Goal: Transaction & Acquisition: Purchase product/service

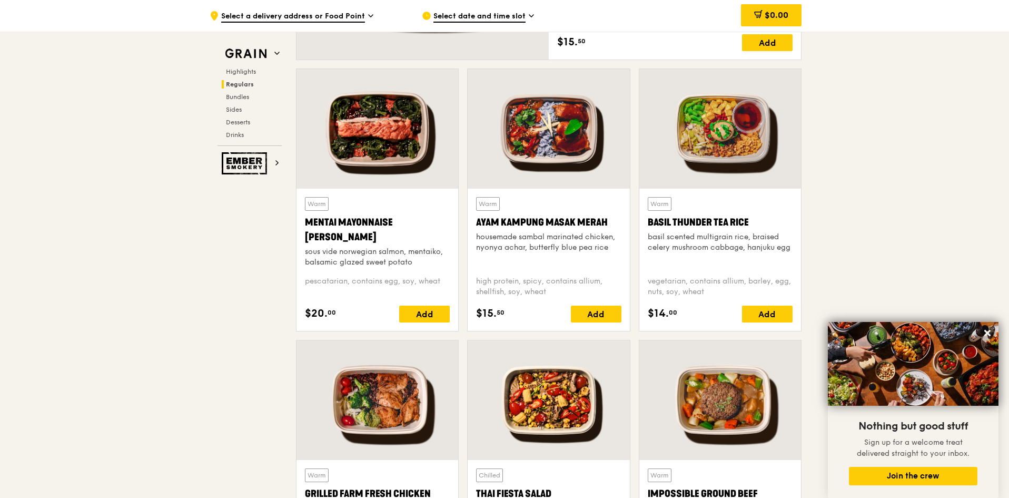
scroll to position [948, 0]
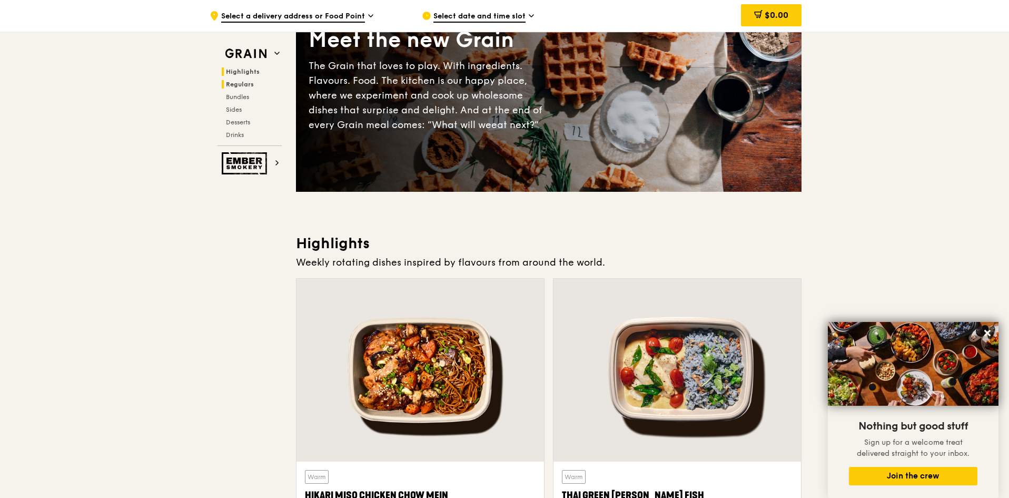
click at [240, 85] on span "Regulars" at bounding box center [240, 84] width 28 height 7
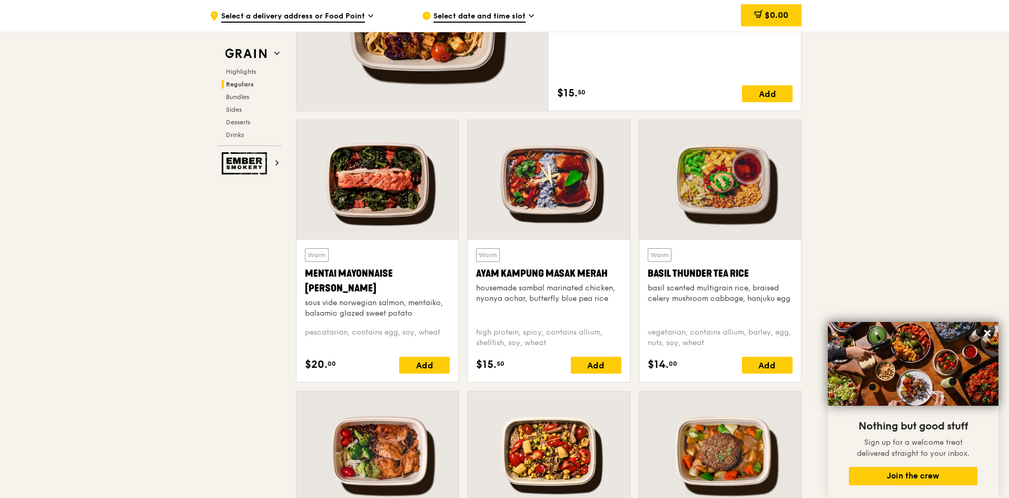
scroll to position [893, 0]
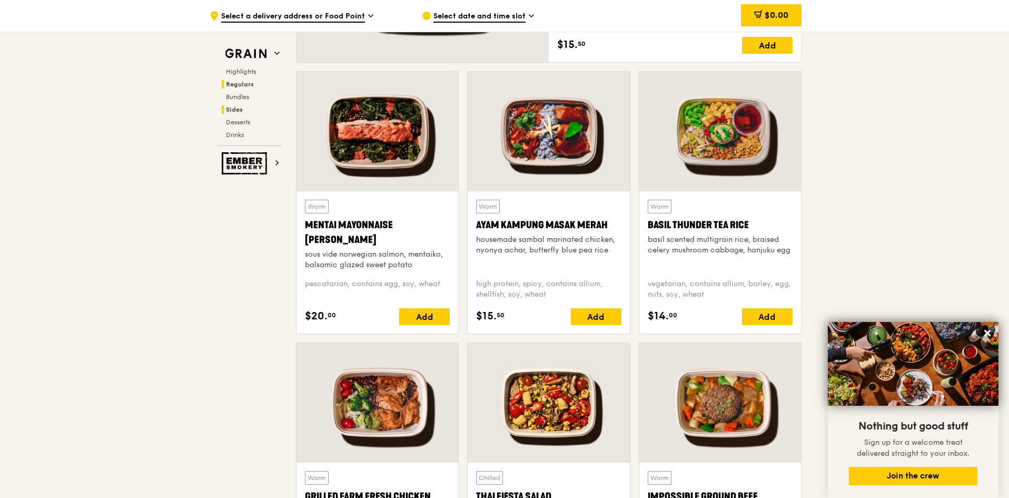
click at [234, 109] on span "Sides" at bounding box center [234, 109] width 17 height 7
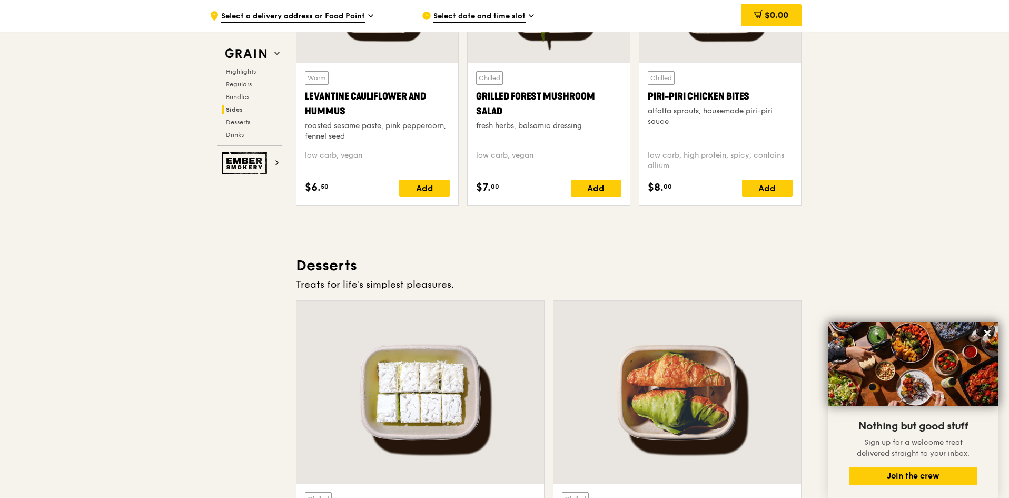
scroll to position [2358, 0]
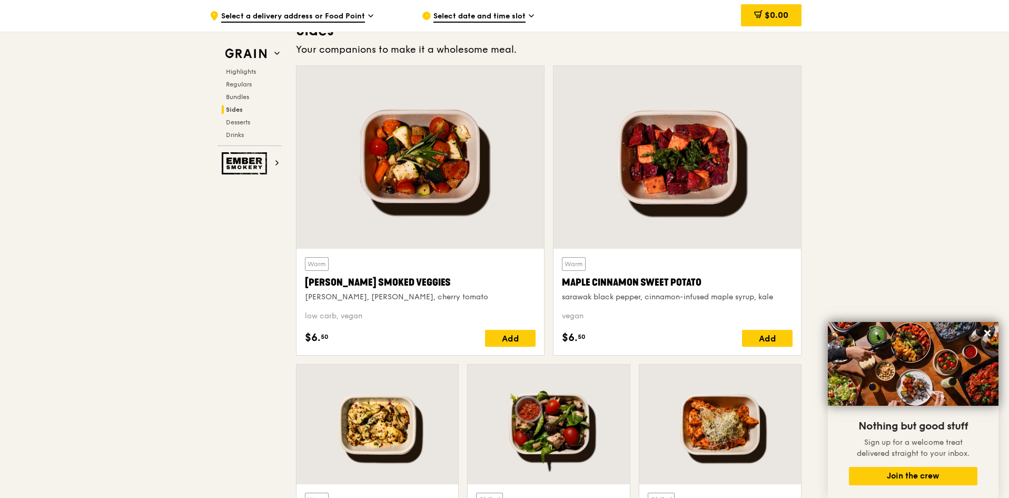
click at [479, 15] on span "Select date and time slot" at bounding box center [480, 17] width 92 height 12
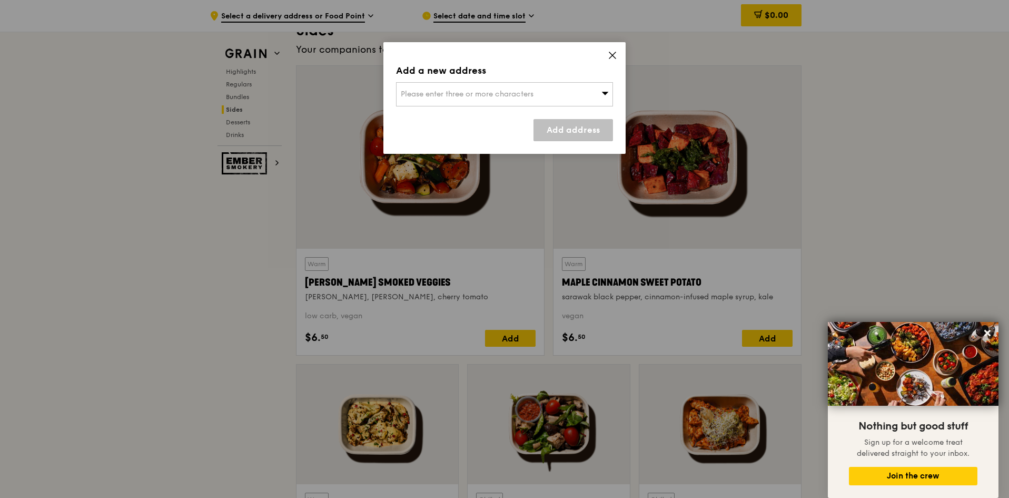
click at [604, 90] on icon at bounding box center [605, 93] width 7 height 8
click at [430, 91] on input "search" at bounding box center [505, 94] width 216 height 23
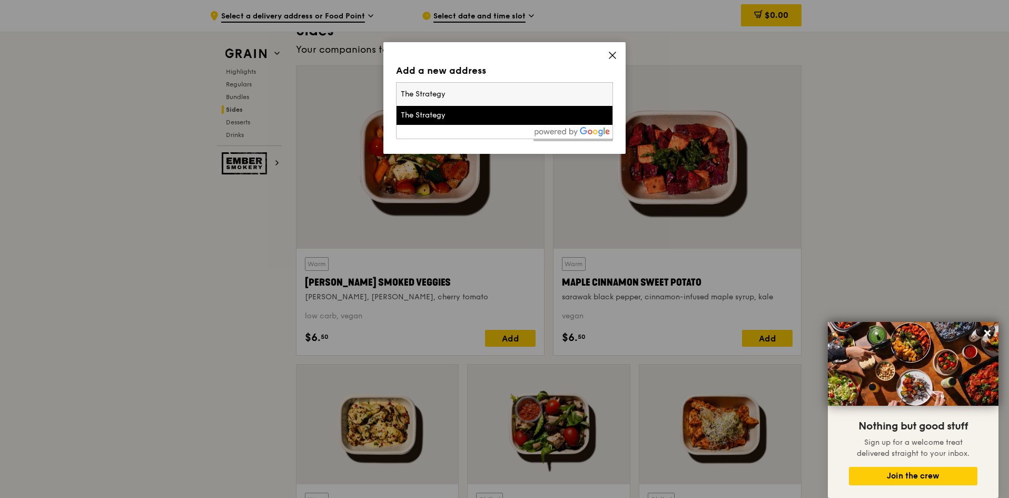
type input "The Strategy"
click at [427, 111] on div "The Strategy" at bounding box center [479, 115] width 156 height 11
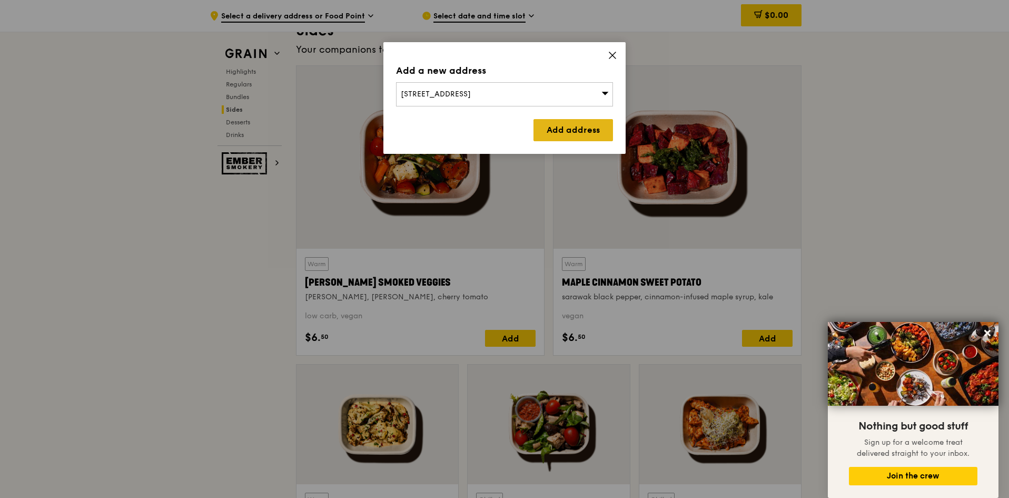
click at [568, 131] on link "Add address" at bounding box center [574, 130] width 80 height 22
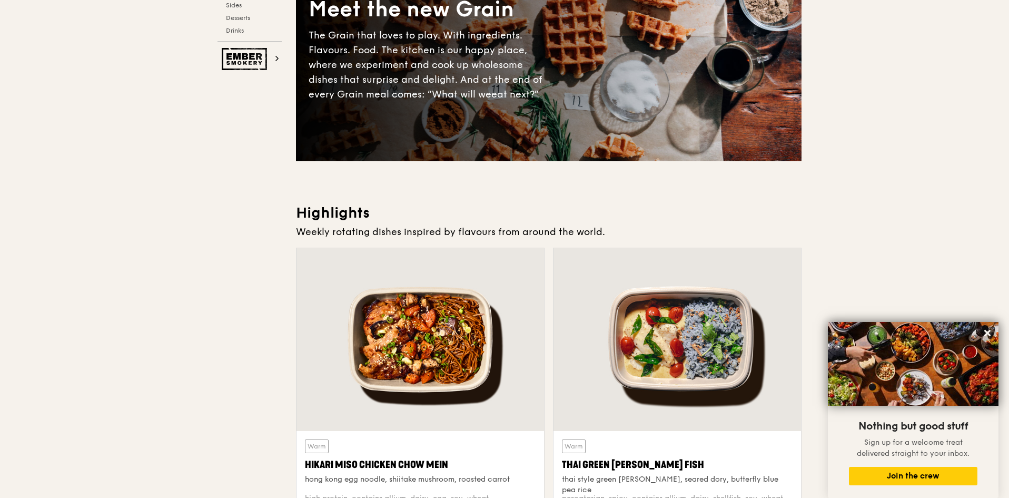
scroll to position [0, 0]
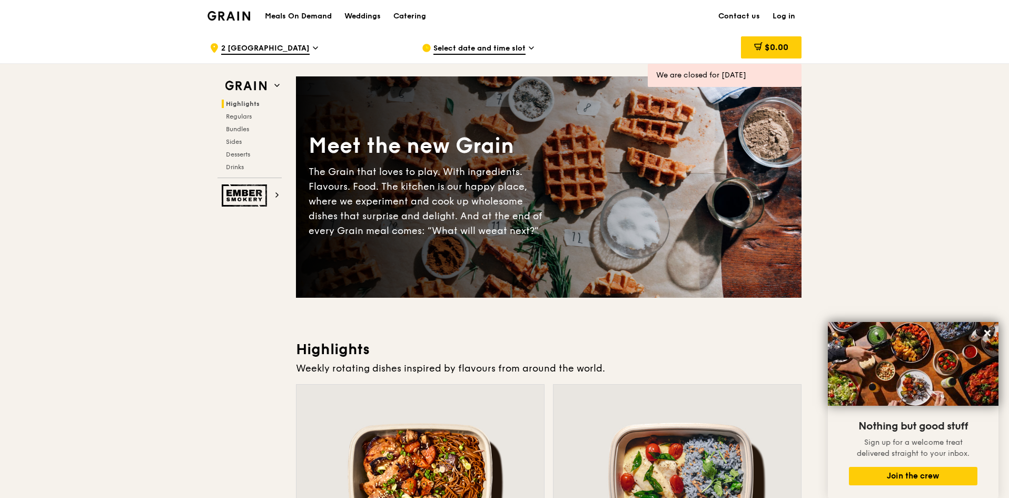
click at [485, 45] on span "Select date and time slot" at bounding box center [480, 49] width 92 height 12
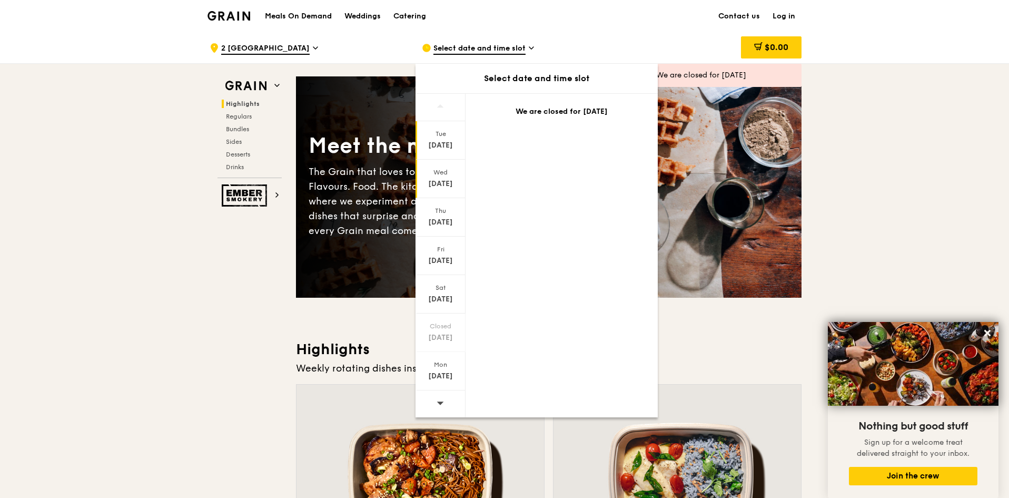
click at [437, 174] on div "Wed" at bounding box center [440, 172] width 47 height 8
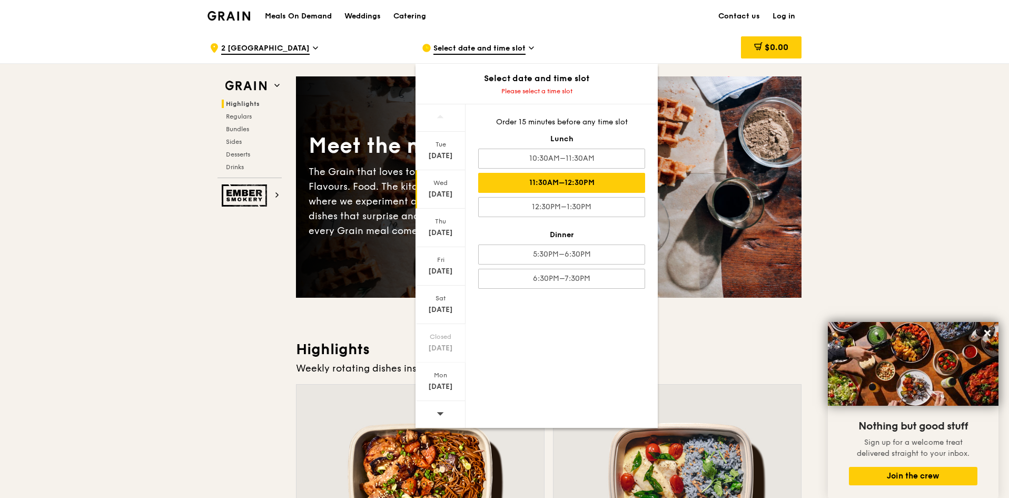
click at [548, 185] on div "11:30AM–12:30PM" at bounding box center [561, 183] width 167 height 20
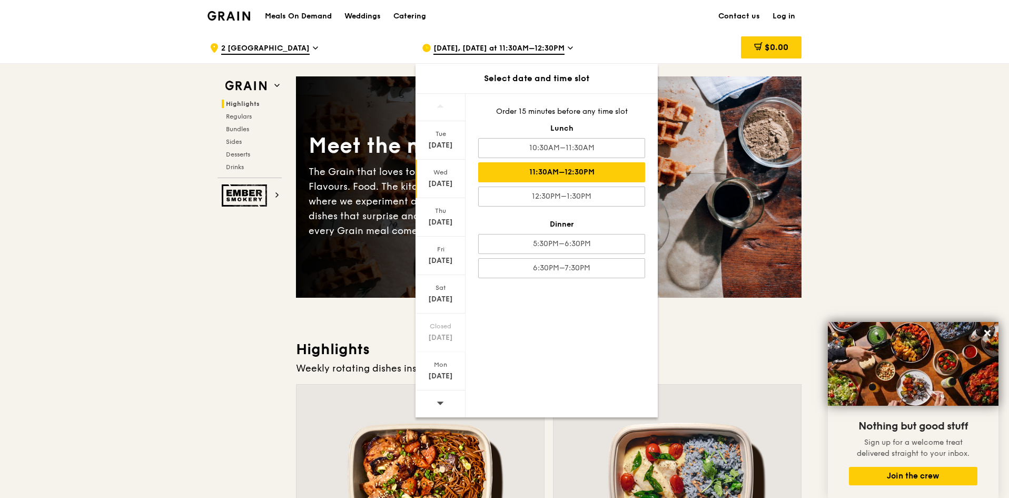
click at [437, 400] on icon at bounding box center [440, 403] width 7 height 8
click at [557, 172] on div "11:30AM–12:30PM" at bounding box center [561, 172] width 167 height 20
click at [573, 44] on icon at bounding box center [570, 47] width 5 height 9
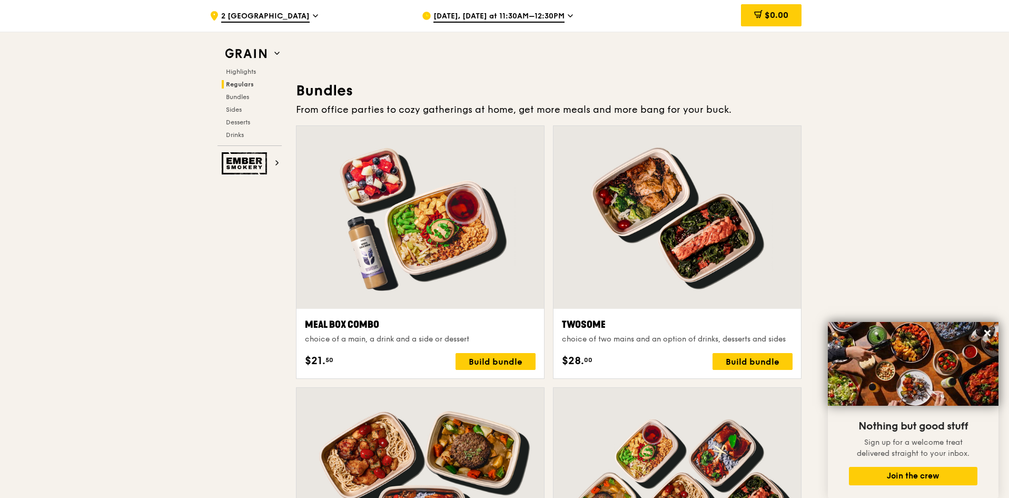
scroll to position [1475, 0]
